Goal: Task Accomplishment & Management: Complete application form

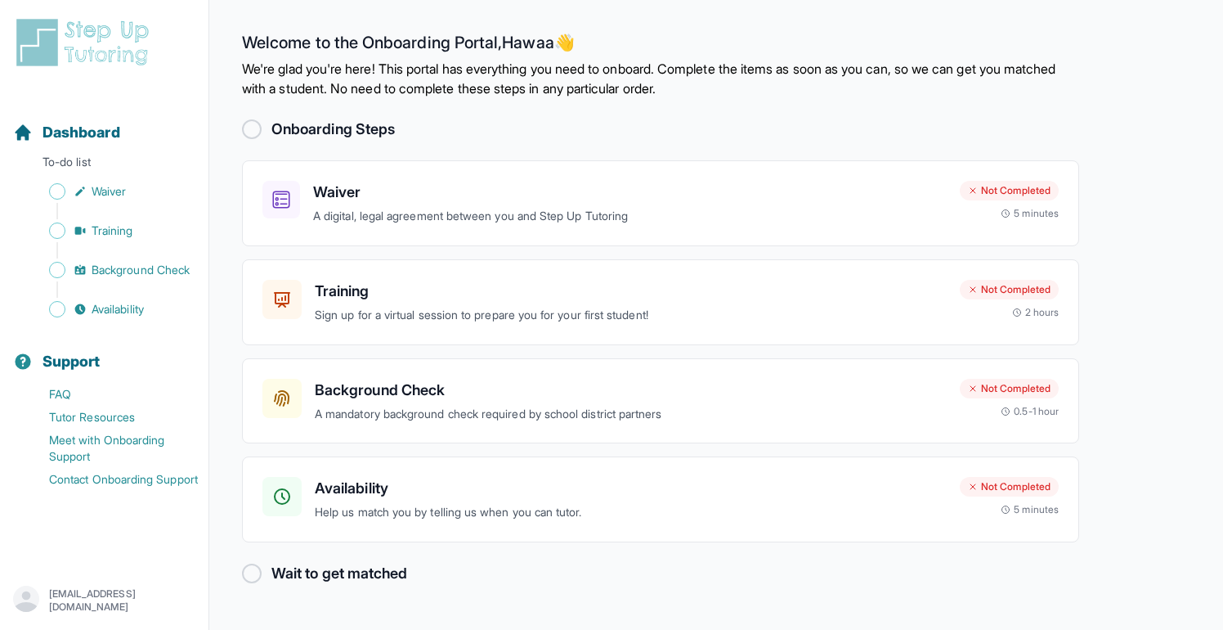
click at [255, 130] on div at bounding box center [252, 129] width 20 height 20
click at [393, 212] on p "A digital, legal agreement between you and Step Up Tutoring" at bounding box center [630, 216] width 634 height 19
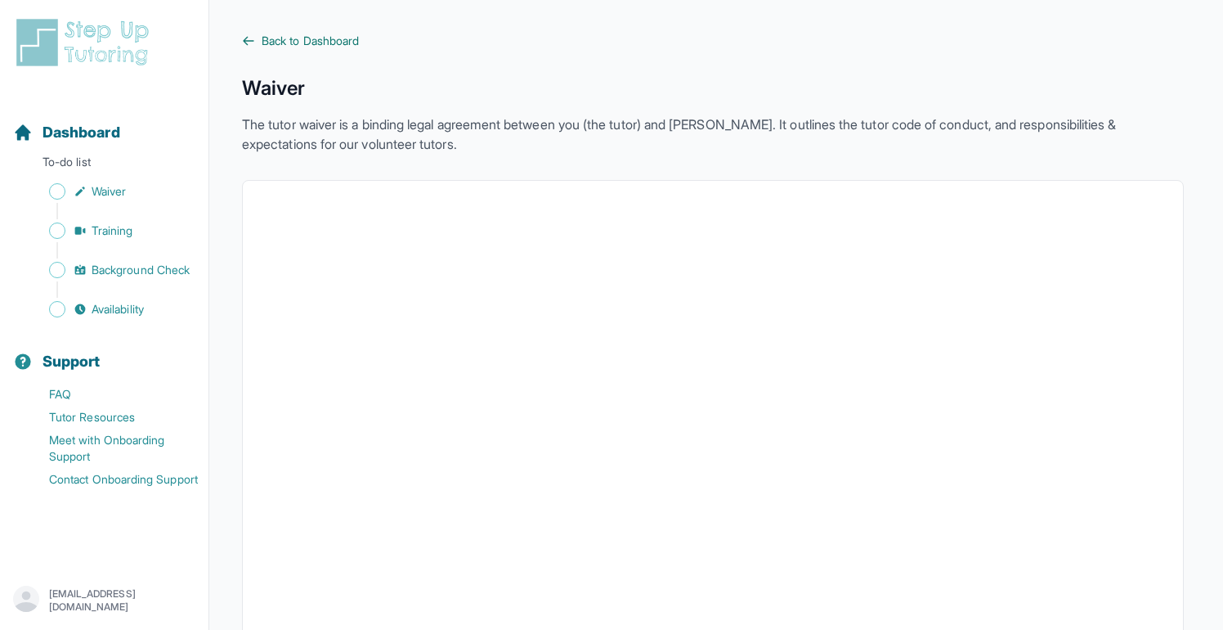
click at [330, 36] on span "Back to Dashboard" at bounding box center [310, 41] width 97 height 16
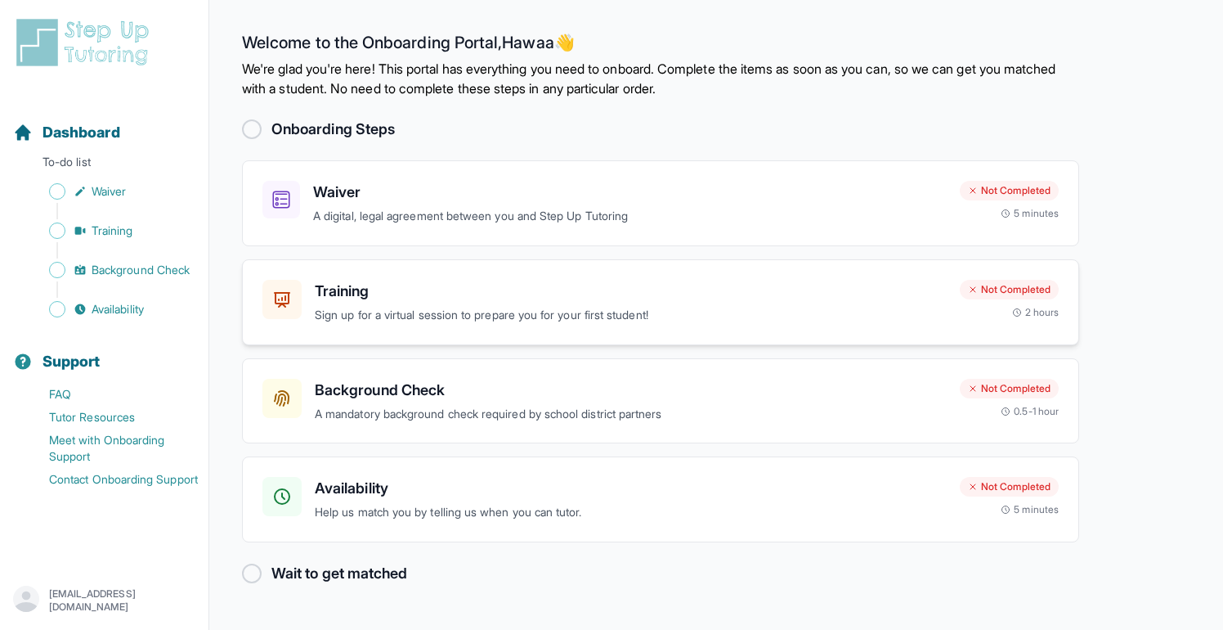
click at [452, 290] on h3 "Training" at bounding box center [631, 291] width 632 height 23
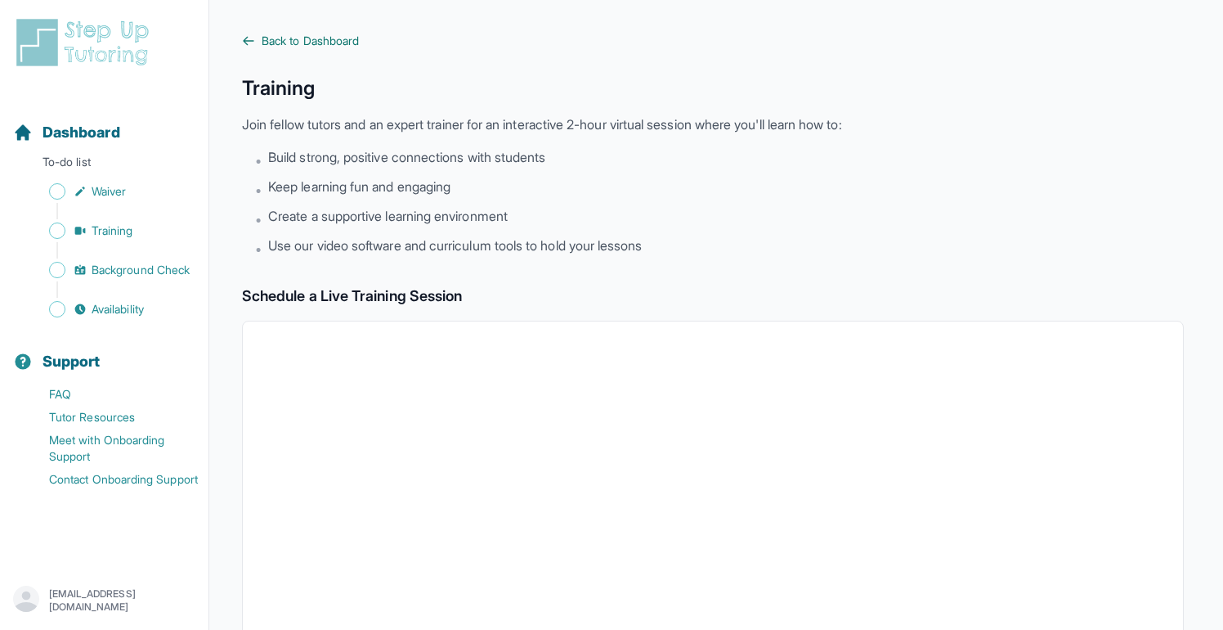
click at [307, 43] on span "Back to Dashboard" at bounding box center [310, 41] width 97 height 16
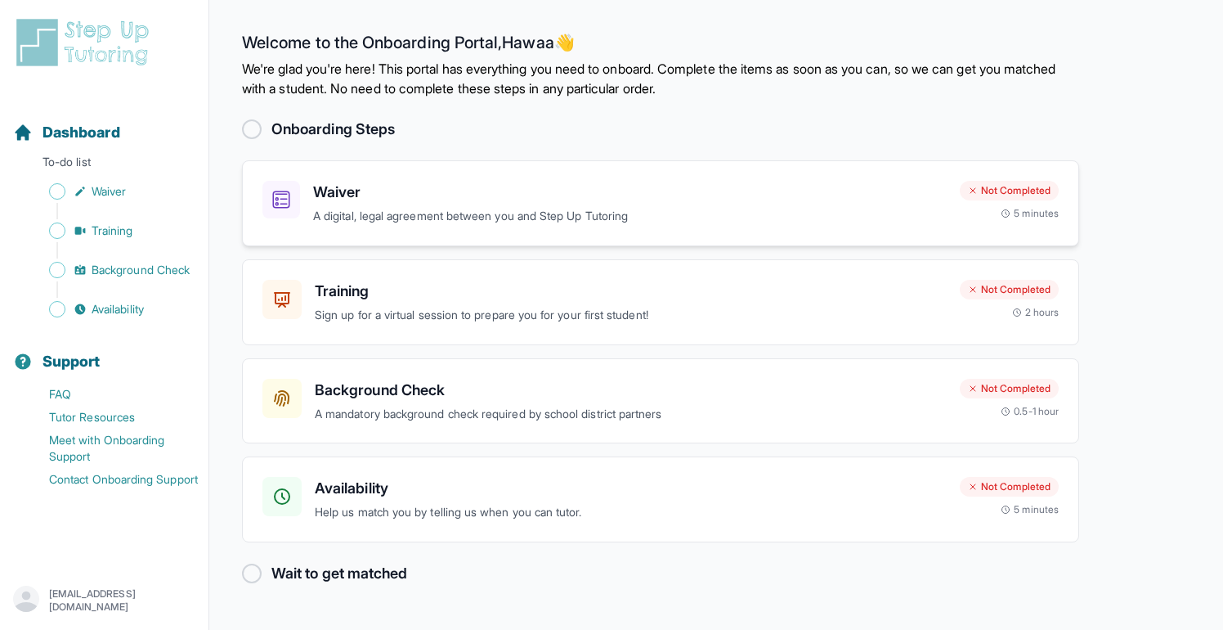
click at [526, 220] on p "A digital, legal agreement between you and Step Up Tutoring" at bounding box center [630, 216] width 634 height 19
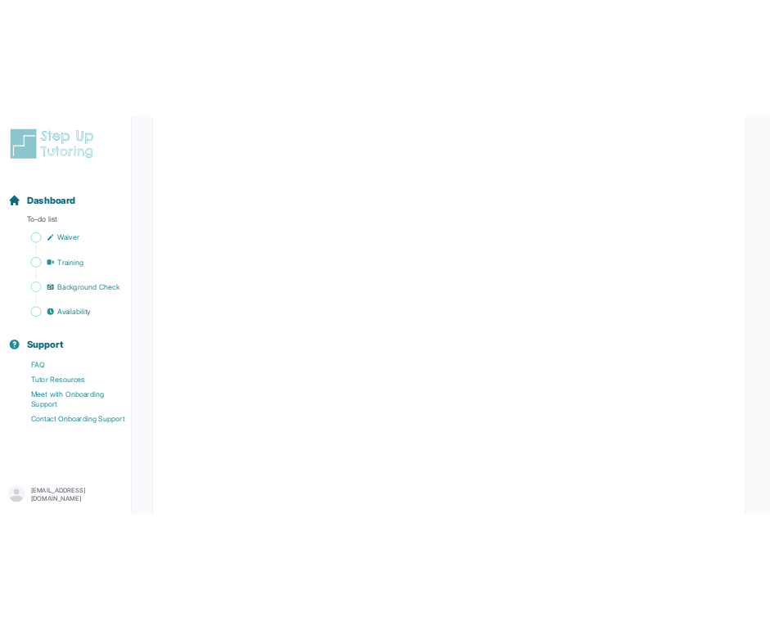
scroll to position [2666, 0]
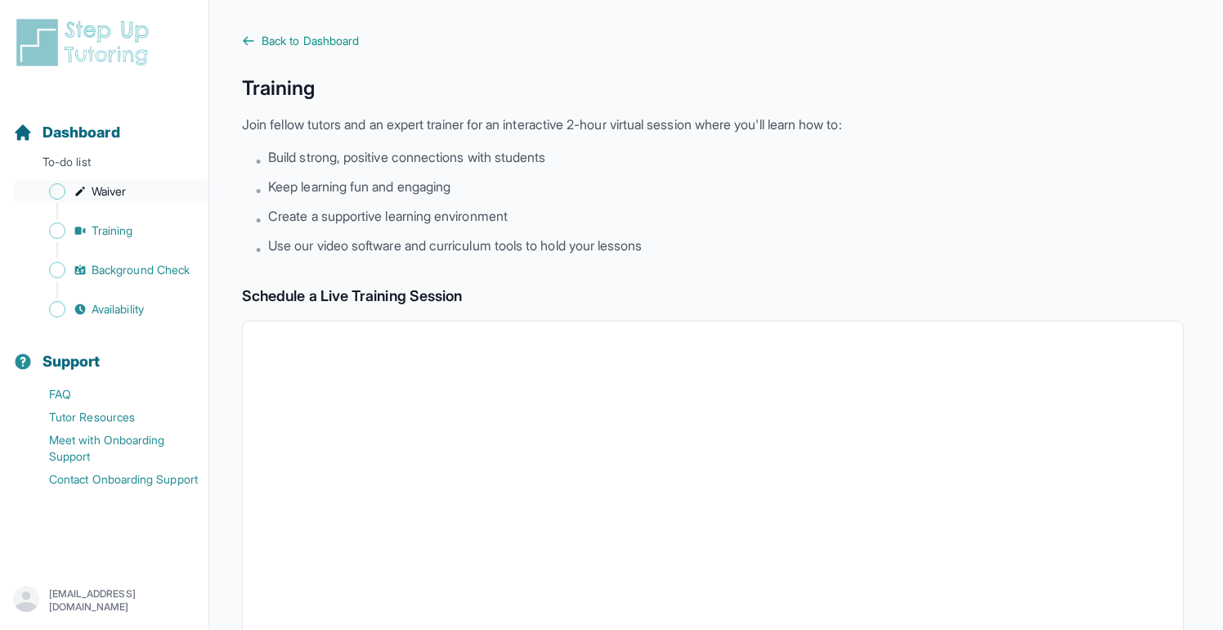
click at [110, 194] on span "Waiver" at bounding box center [109, 191] width 34 height 16
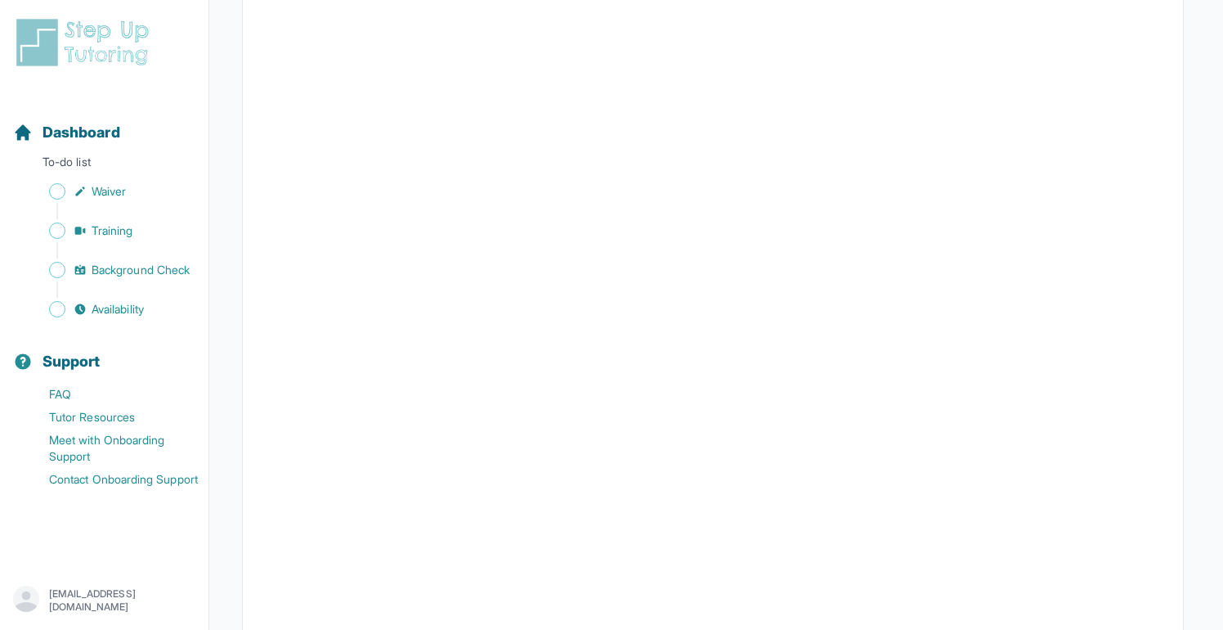
scroll to position [2921, 0]
click at [71, 229] on link "Training" at bounding box center [110, 230] width 195 height 23
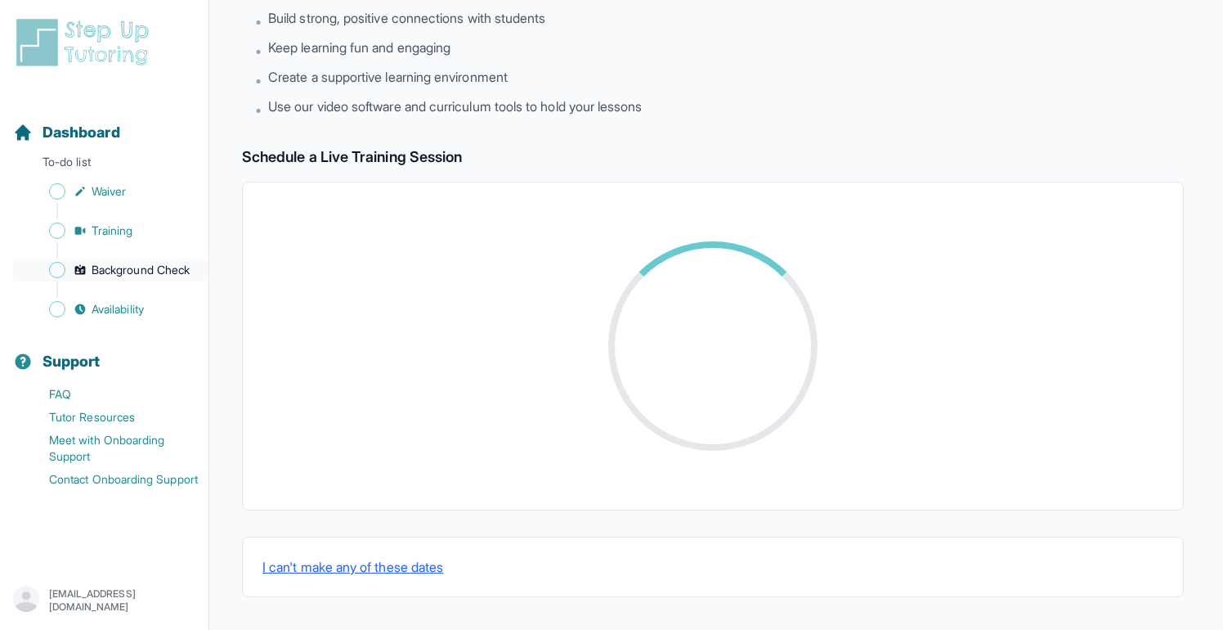
scroll to position [522, 0]
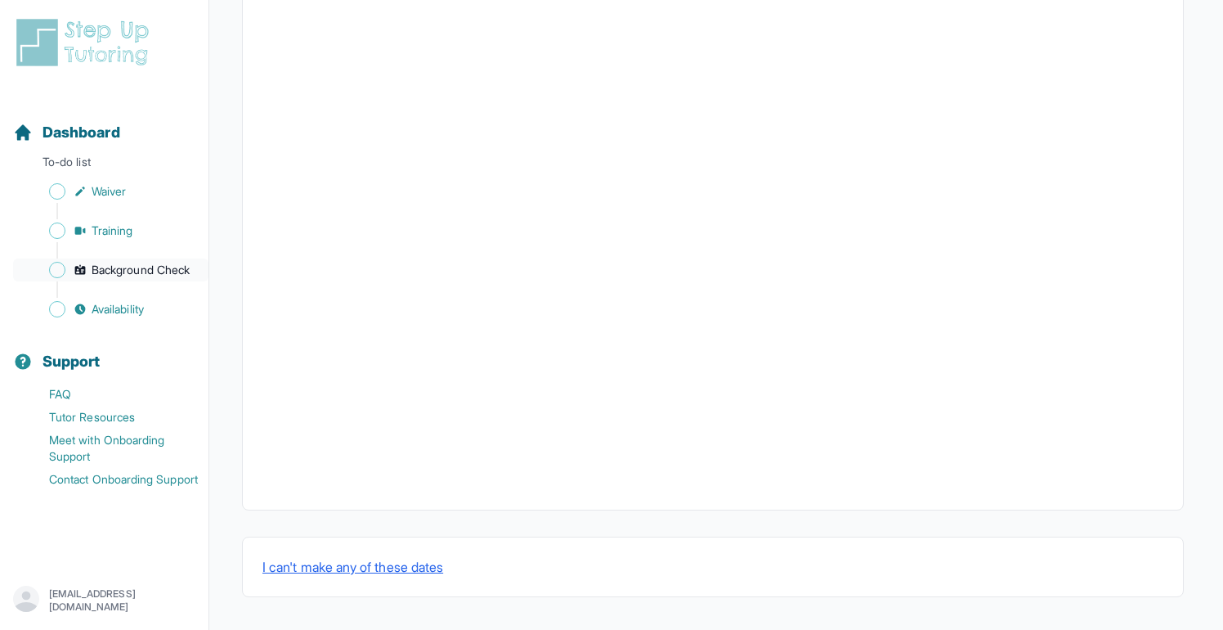
click at [95, 277] on span "Background Check" at bounding box center [141, 270] width 98 height 16
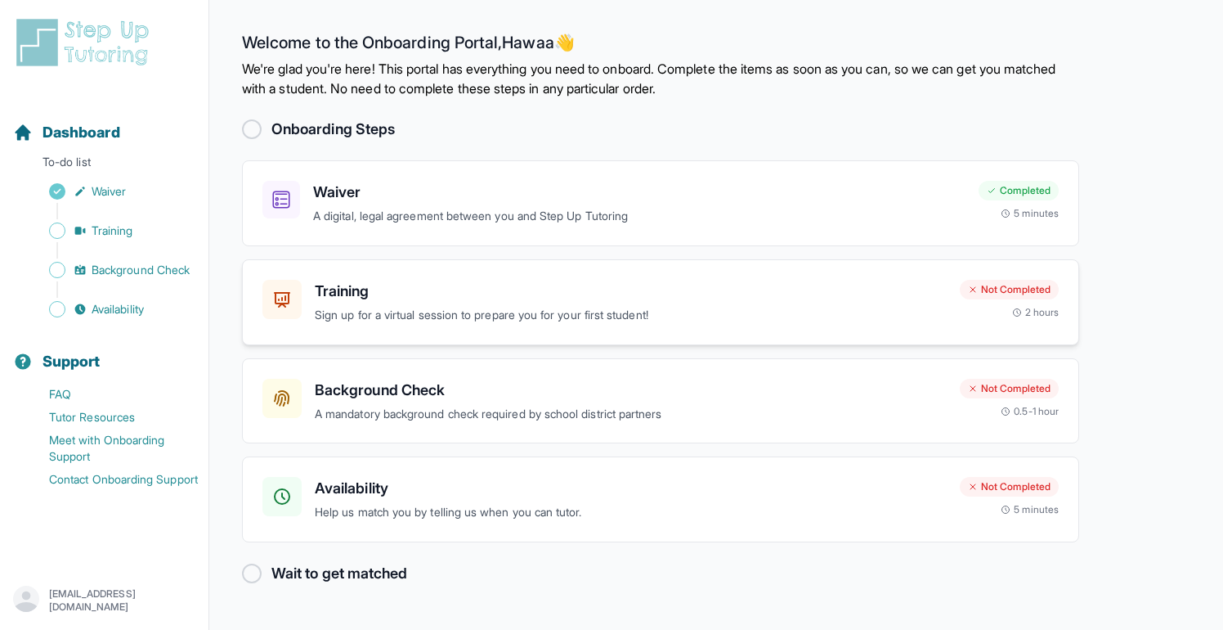
click at [990, 294] on div "Not Completed" at bounding box center [1009, 290] width 99 height 20
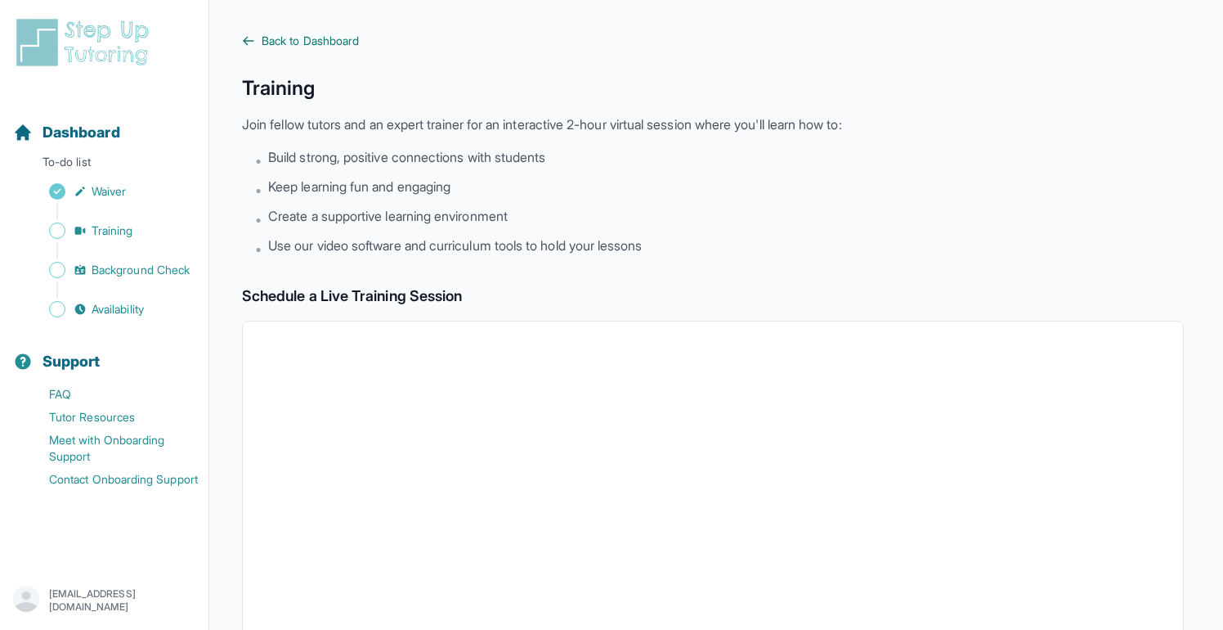
click at [313, 36] on span "Back to Dashboard" at bounding box center [310, 41] width 97 height 16
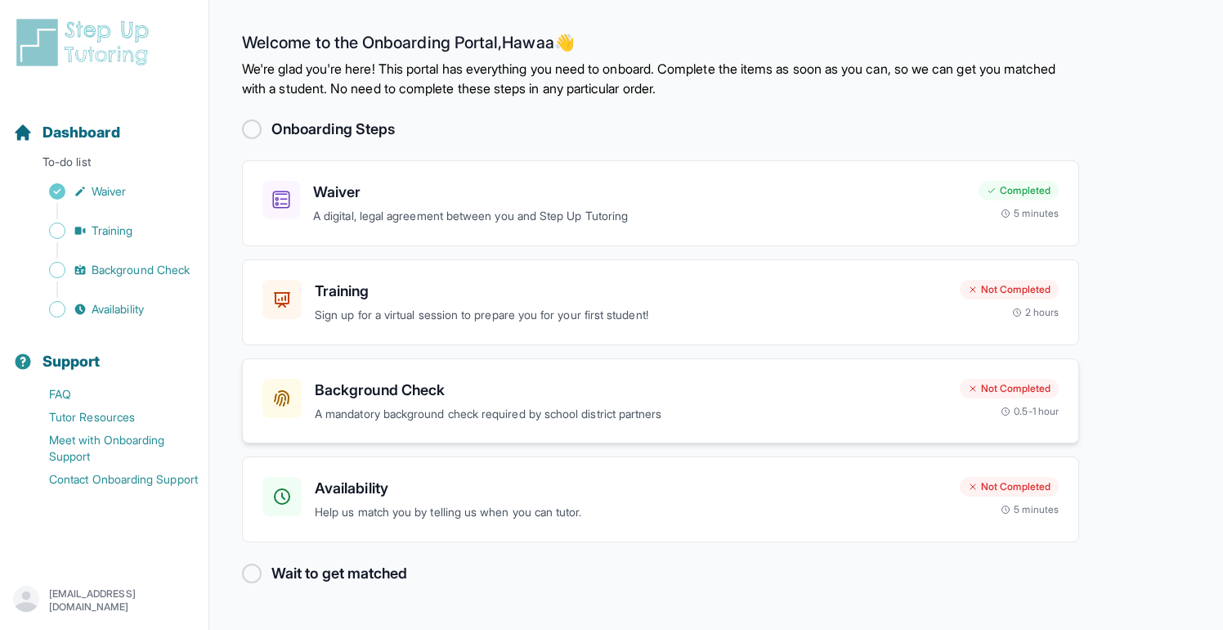
click at [496, 408] on p "A mandatory background check required by school district partners" at bounding box center [631, 414] width 632 height 19
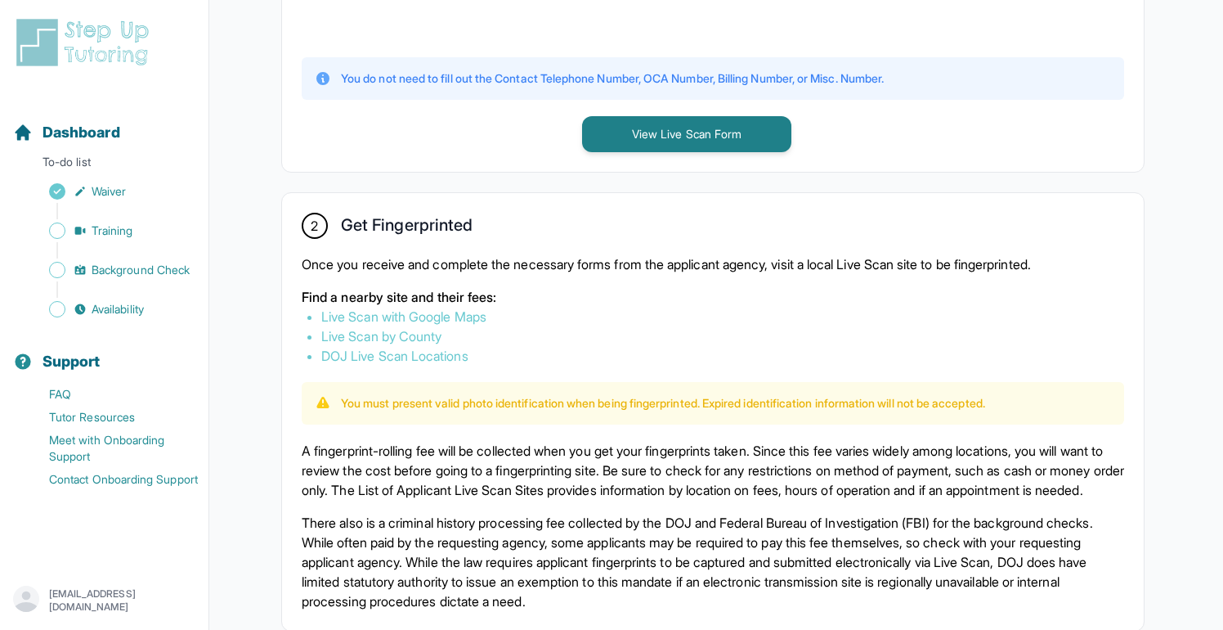
scroll to position [667, 0]
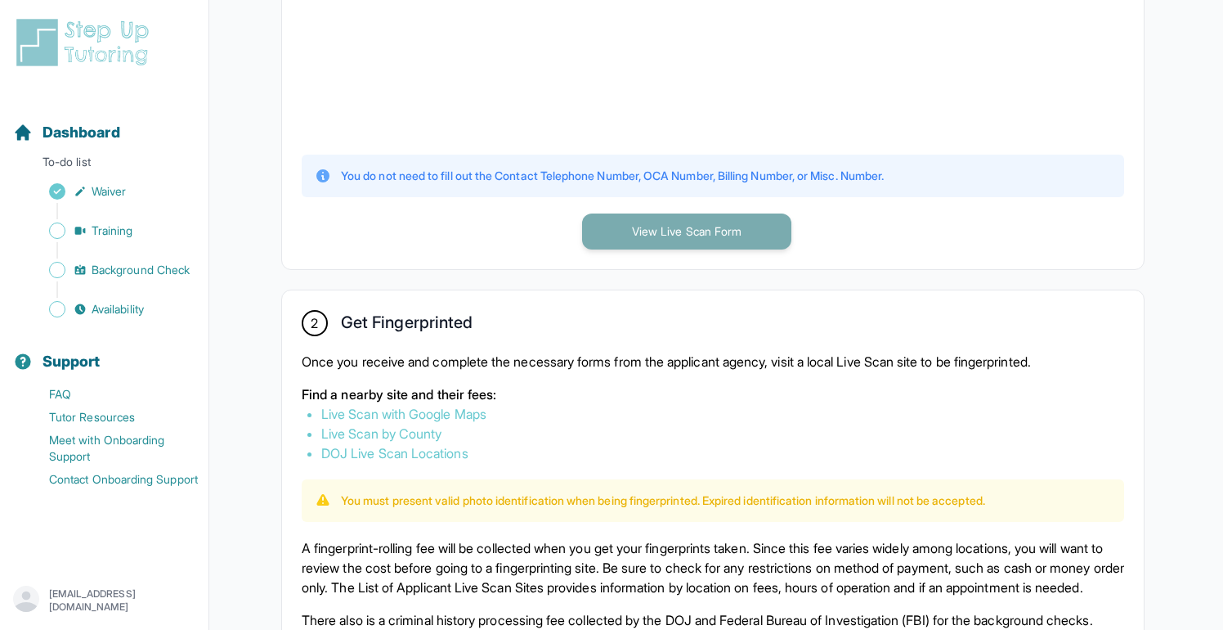
click at [711, 228] on button "View Live Scan Form" at bounding box center [686, 231] width 209 height 36
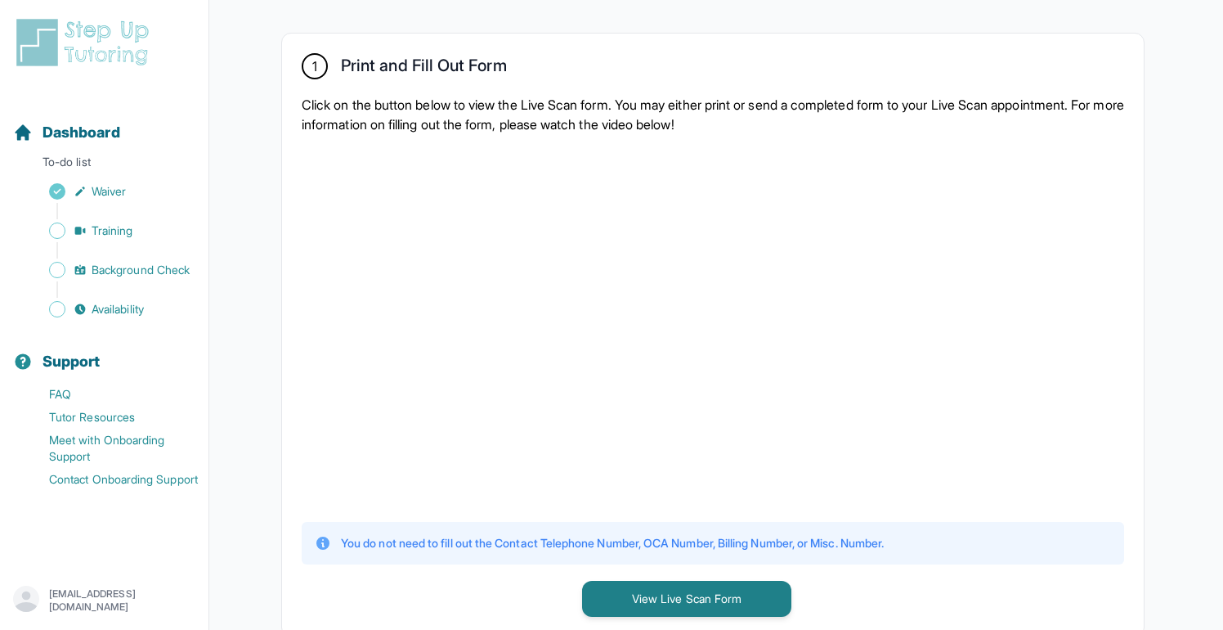
scroll to position [301, 0]
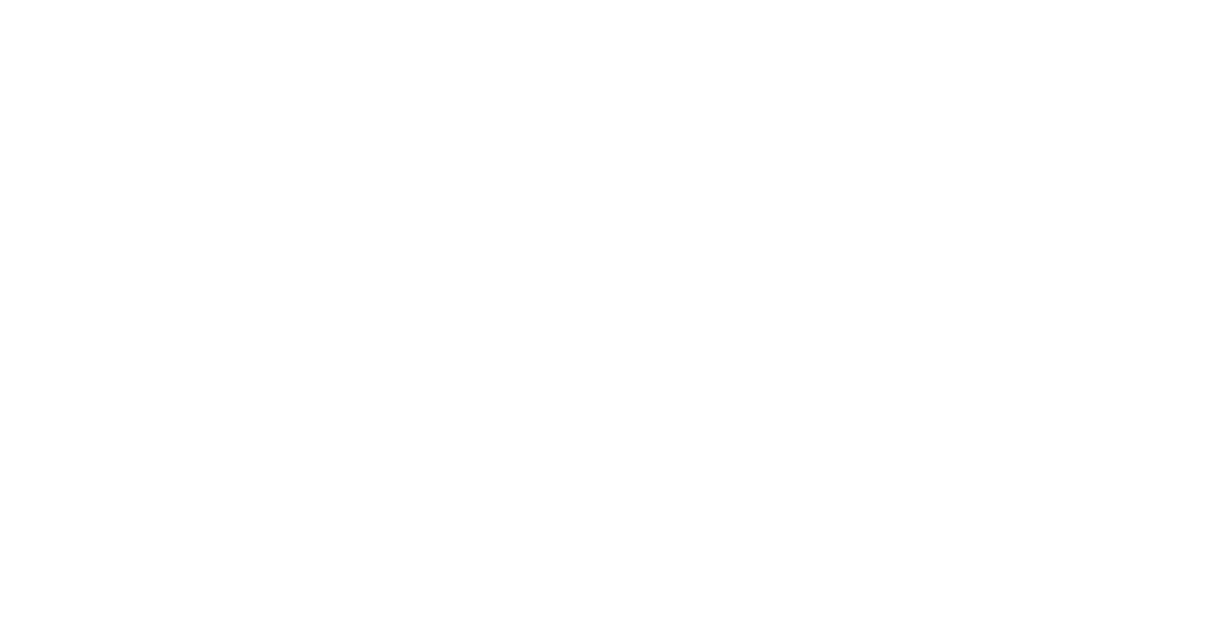
click at [858, 505] on div "1 Print and Fill Out Form Click on the button below to view the Live Scan form.…" at bounding box center [713, 333] width 862 height 603
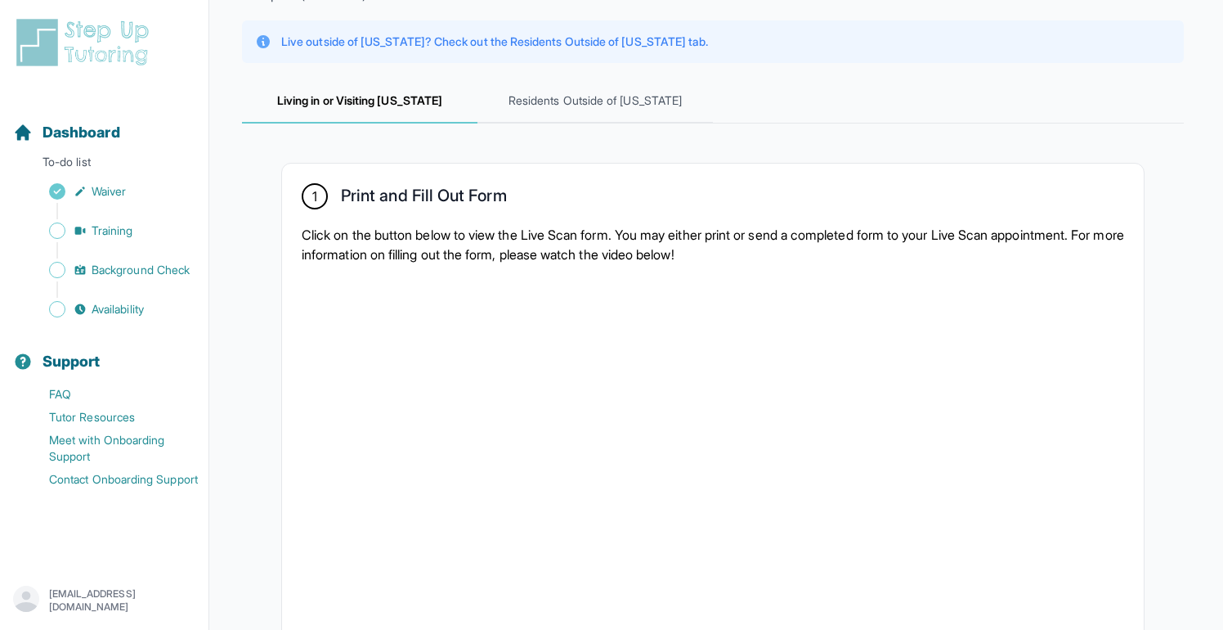
scroll to position [0, 0]
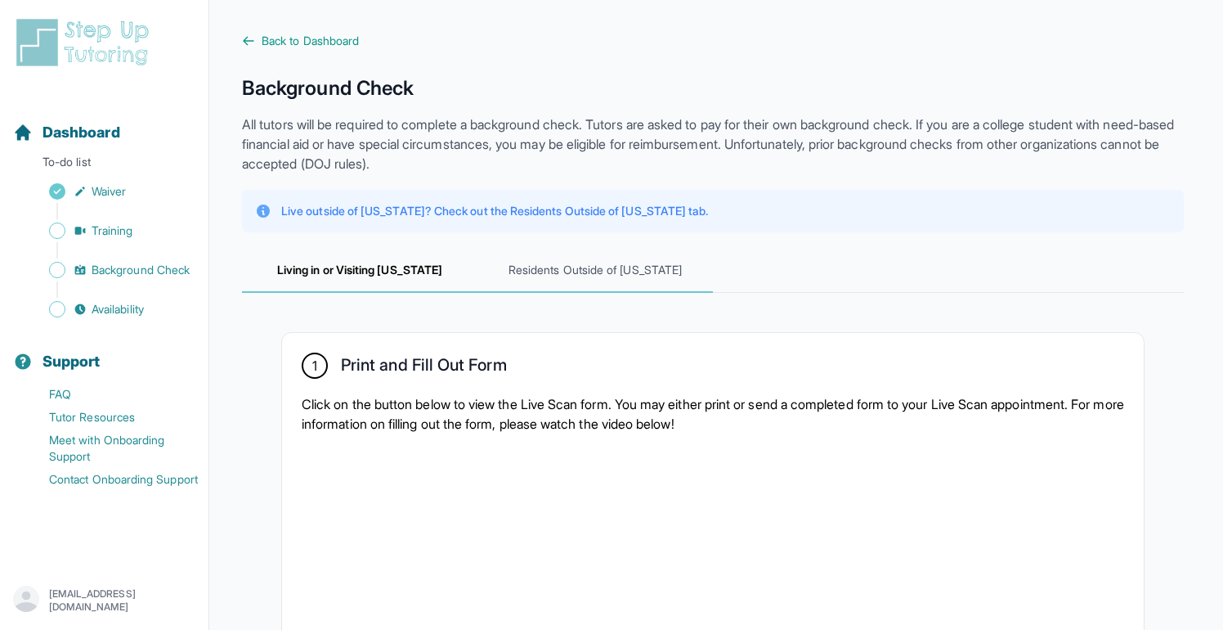
click at [583, 281] on span "Residents Outside of [US_STATE]" at bounding box center [596, 271] width 236 height 44
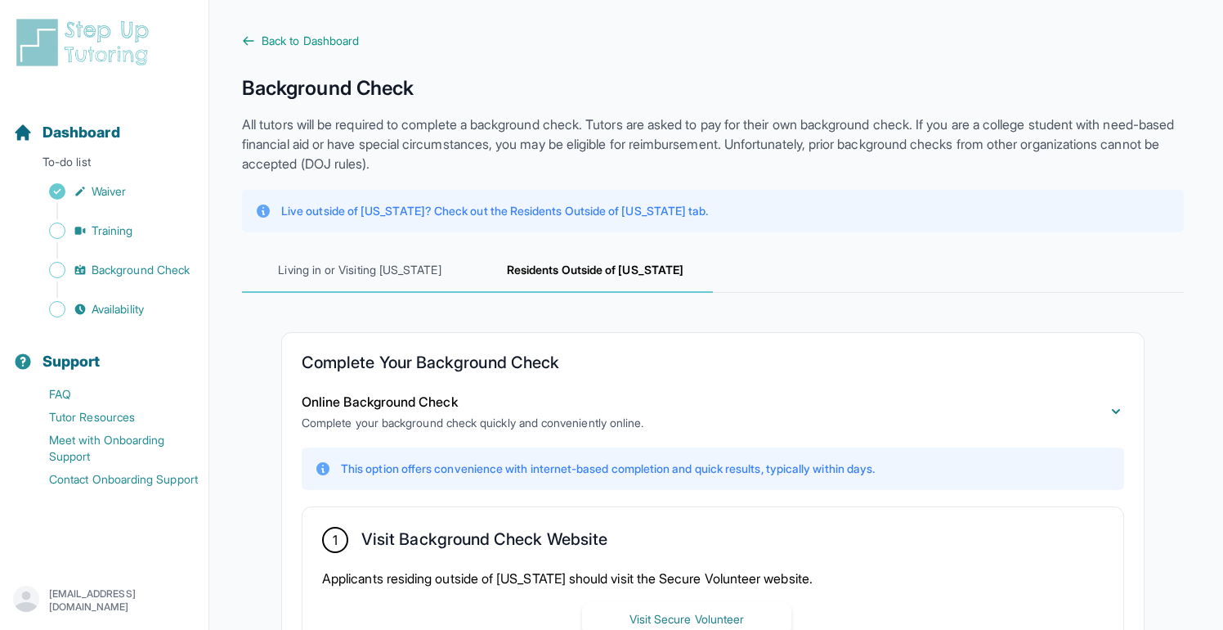
click at [427, 269] on span "Living in or Visiting [US_STATE]" at bounding box center [360, 271] width 236 height 44
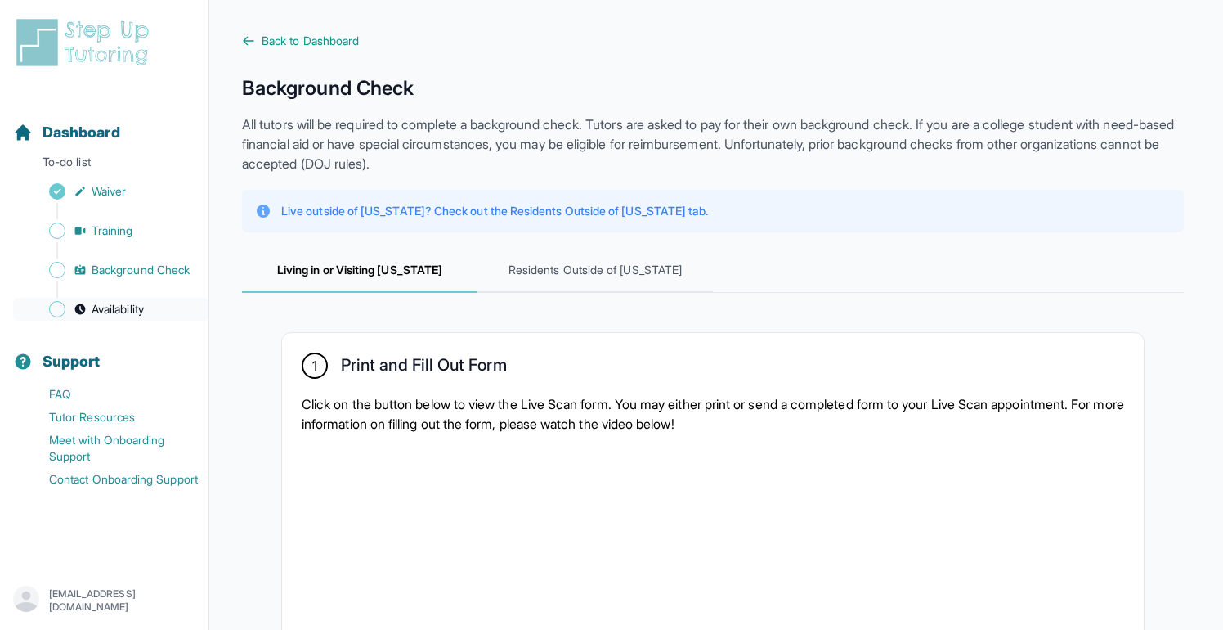
click at [121, 303] on span "Availability" at bounding box center [118, 309] width 52 height 16
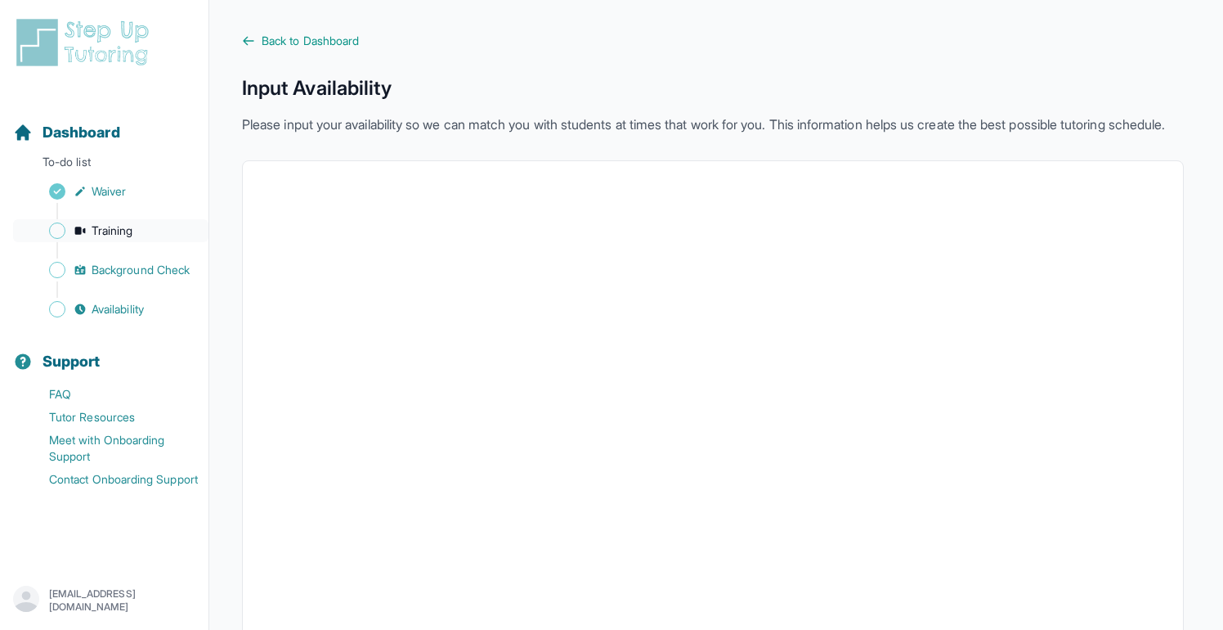
click at [51, 236] on link "Training" at bounding box center [110, 230] width 195 height 23
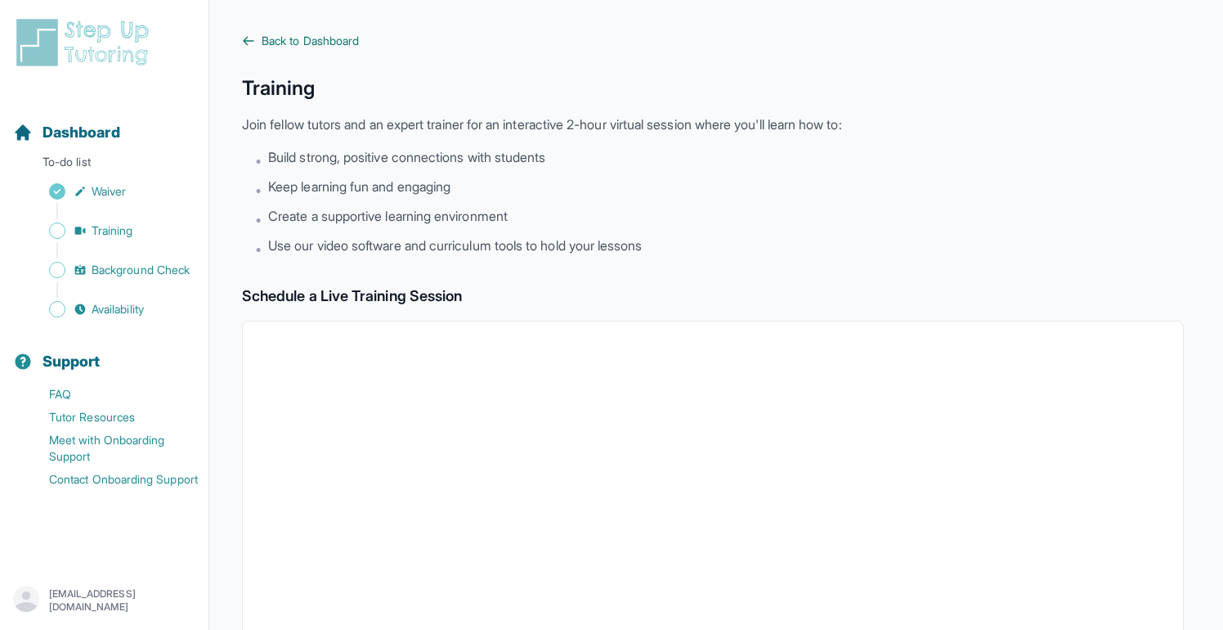
click at [299, 40] on span "Back to Dashboard" at bounding box center [310, 41] width 97 height 16
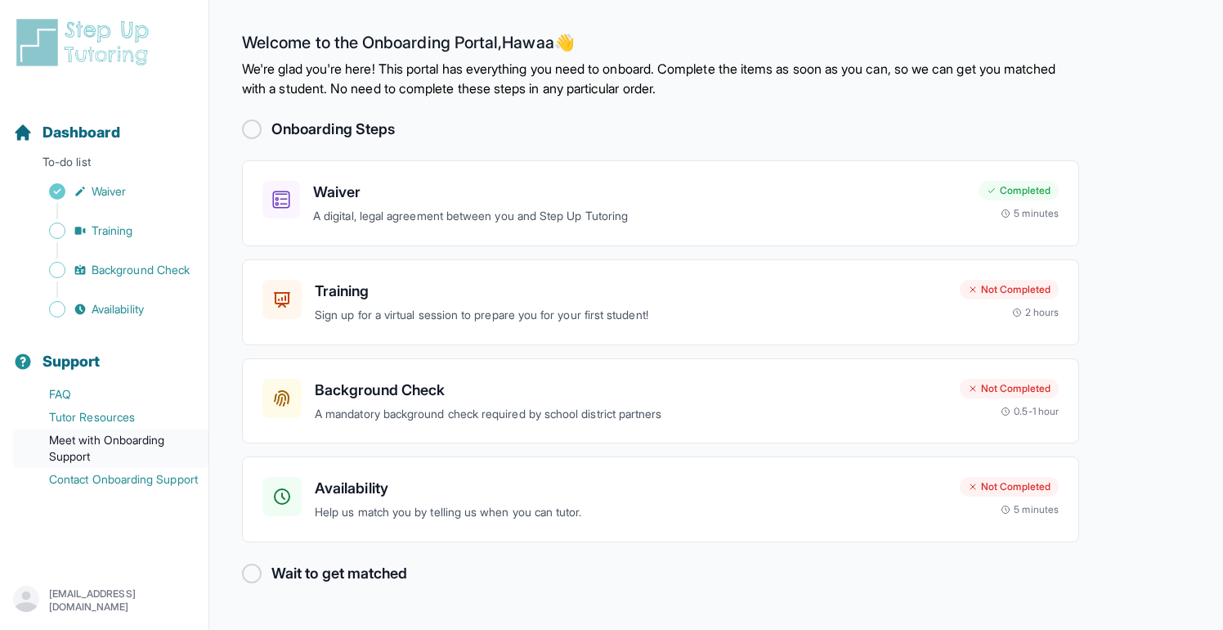
click at [114, 448] on link "Meet with Onboarding Support" at bounding box center [110, 448] width 195 height 39
